Goal: Information Seeking & Learning: Learn about a topic

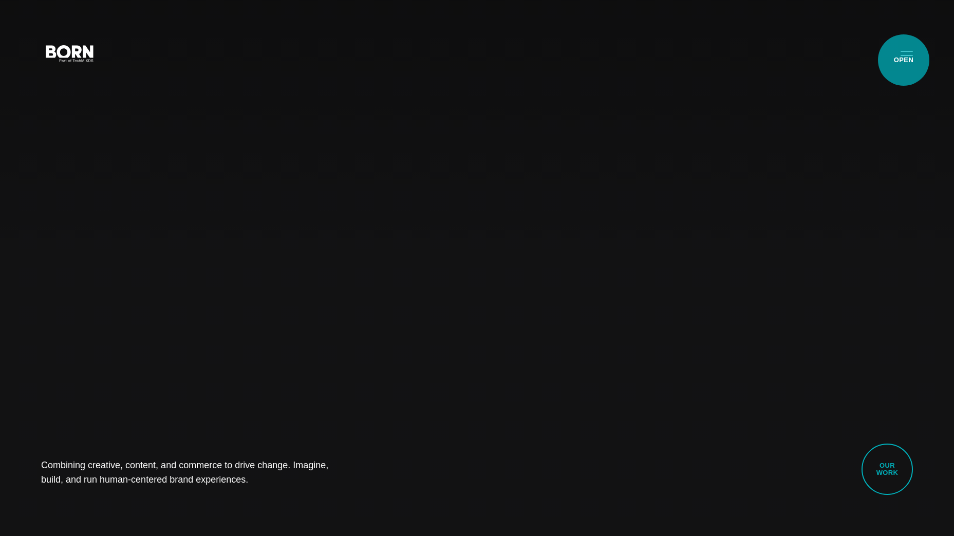
click at [904, 60] on button "Primary Menu" at bounding box center [907, 53] width 25 height 22
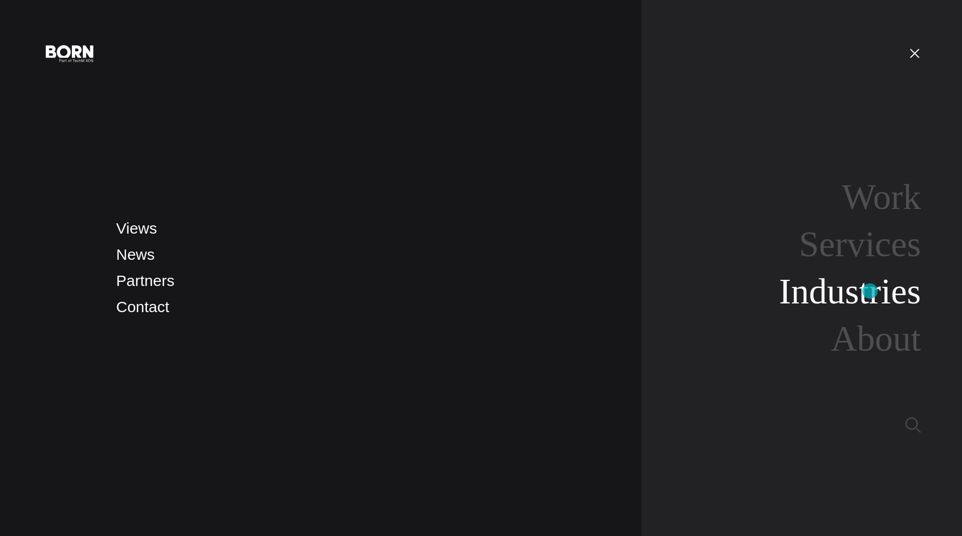
click at [870, 291] on link "Industries" at bounding box center [850, 292] width 142 height 40
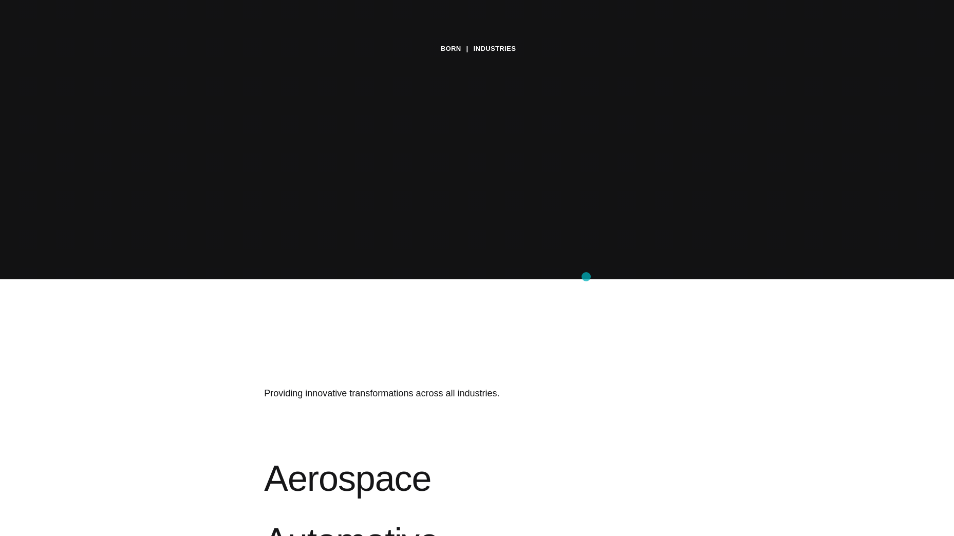
scroll to position [514, 0]
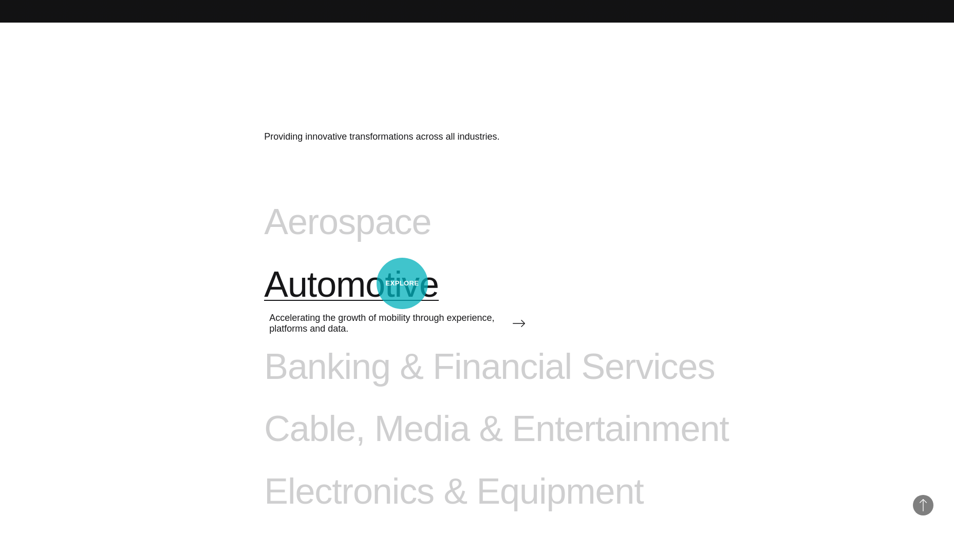
click at [402, 284] on span "Automotive" at bounding box center [351, 285] width 175 height 42
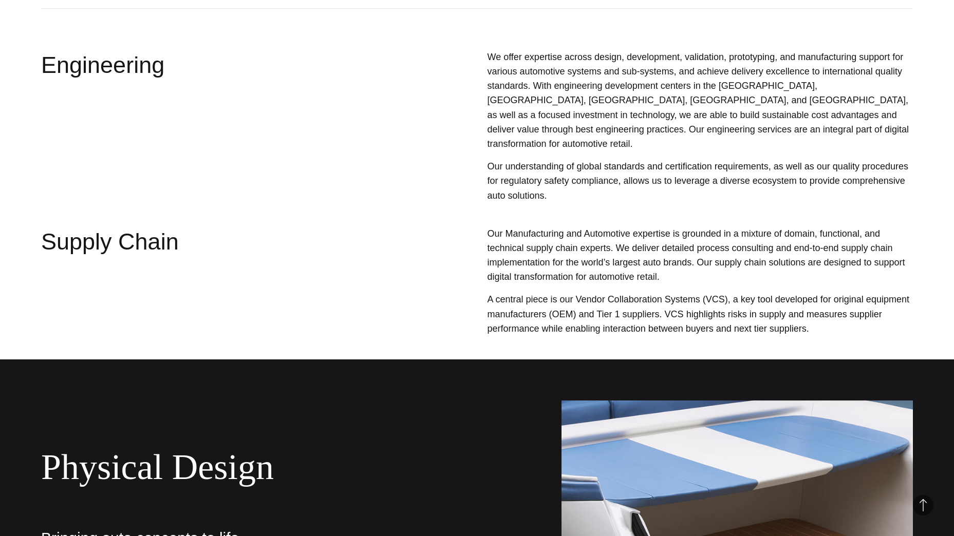
scroll to position [1285, 0]
